Goal: Find specific page/section

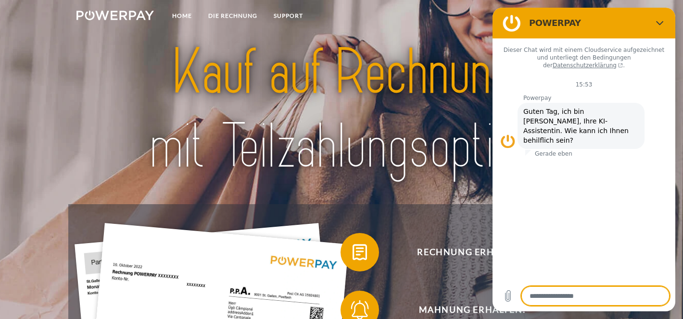
click at [427, 26] on nav "Home DIE RECHNUNG SUPPORT agb" at bounding box center [341, 17] width 683 height 34
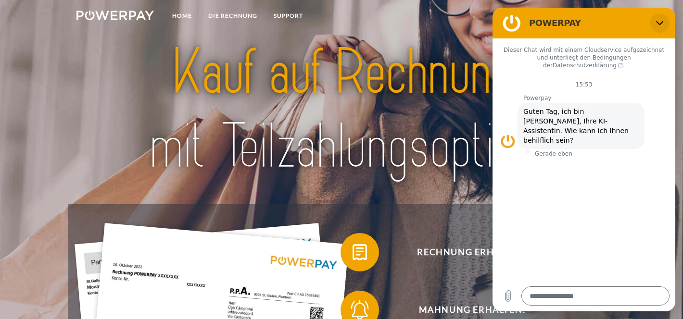
click at [660, 25] on icon "Schließen" at bounding box center [660, 23] width 8 height 8
type textarea "*"
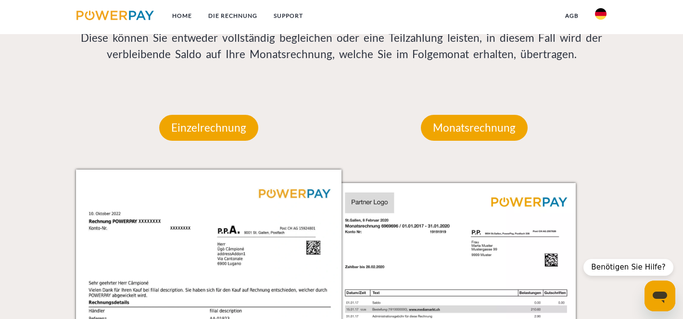
scroll to position [827, 0]
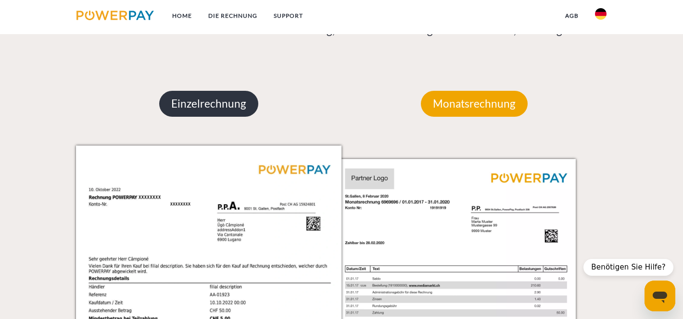
click at [191, 113] on p "Einzelrechnung" at bounding box center [208, 104] width 99 height 26
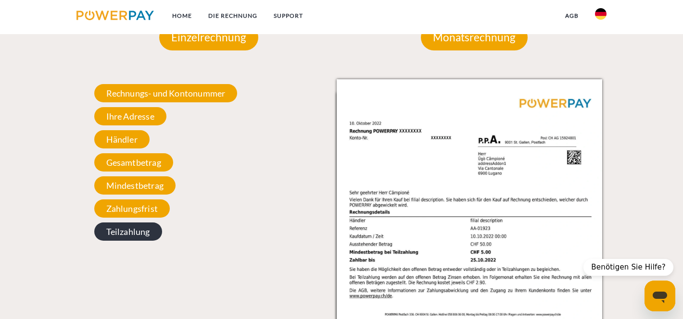
scroll to position [867, 0]
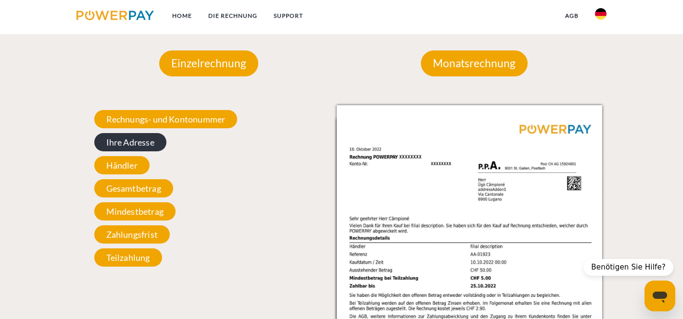
click at [142, 146] on span "Ihre Adresse" at bounding box center [130, 142] width 72 height 18
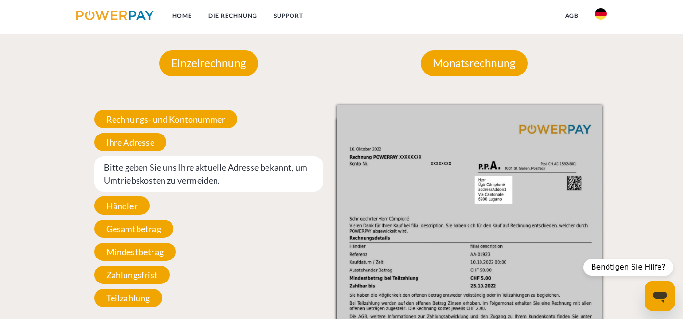
click at [151, 172] on span "Bitte geben Sie uns Ihre aktuelle Adresse bekannt, um Umtriebskosten zu vermeid…" at bounding box center [208, 174] width 229 height 36
click at [142, 166] on span "Bitte geben Sie uns Ihre aktuelle Adresse bekannt, um Umtriebskosten zu vermeid…" at bounding box center [208, 174] width 229 height 36
click at [154, 141] on span "Ihre Adresse" at bounding box center [130, 142] width 72 height 18
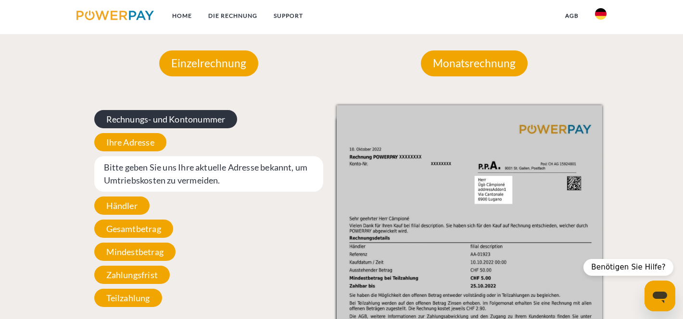
click at [165, 119] on span "Rechnungs- und Kontonummer" at bounding box center [165, 119] width 143 height 18
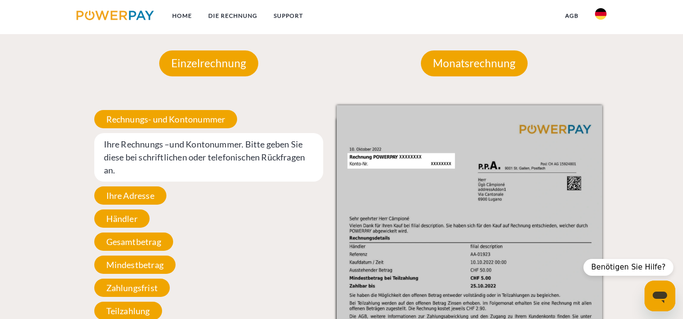
click at [144, 207] on div "Rechnungs- und Kontonummer Ihre Rechnungs –und Kontonummer. Bitte geben Sie die…" at bounding box center [209, 215] width 266 height 220
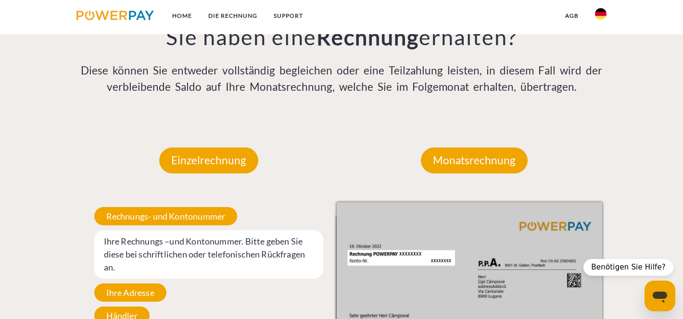
scroll to position [695, 0]
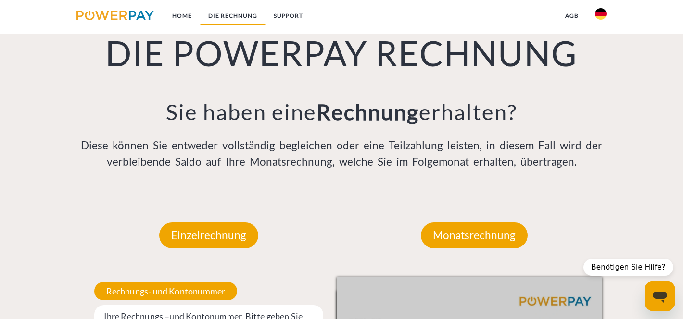
click at [230, 20] on link "DIE RECHNUNG" at bounding box center [232, 15] width 65 height 17
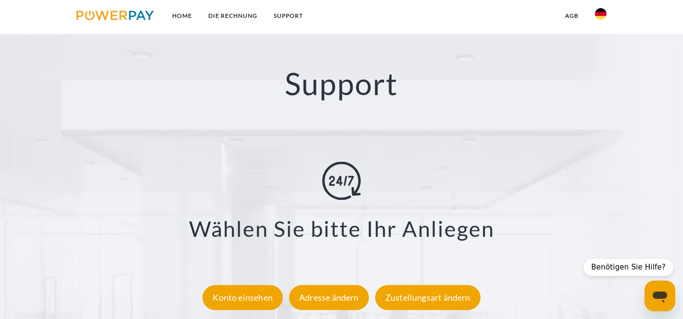
scroll to position [1599, 0]
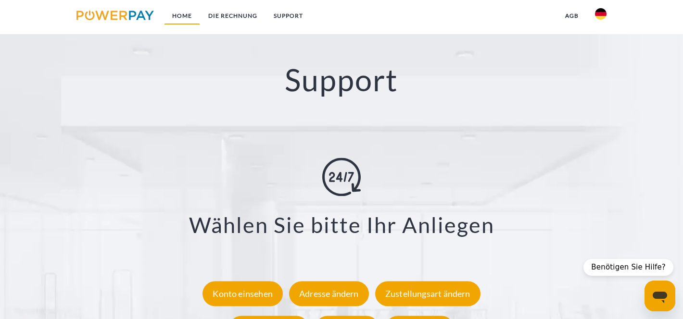
click at [177, 16] on link "Home" at bounding box center [182, 15] width 36 height 17
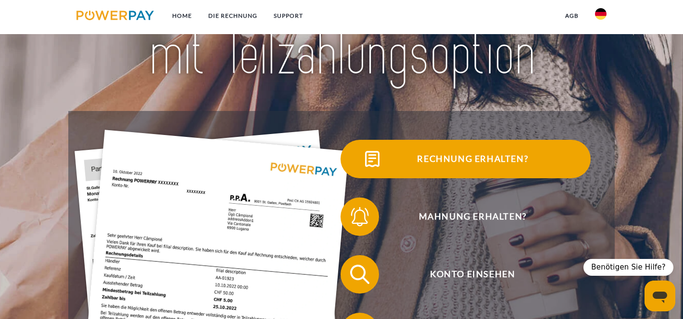
scroll to position [94, 0]
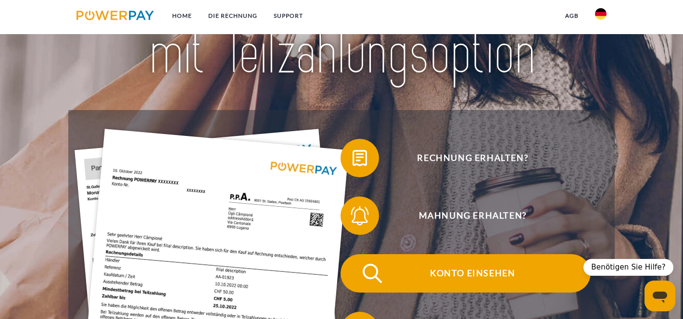
click at [457, 268] on span "Konto einsehen" at bounding box center [473, 274] width 236 height 38
